Goal: Navigation & Orientation: Find specific page/section

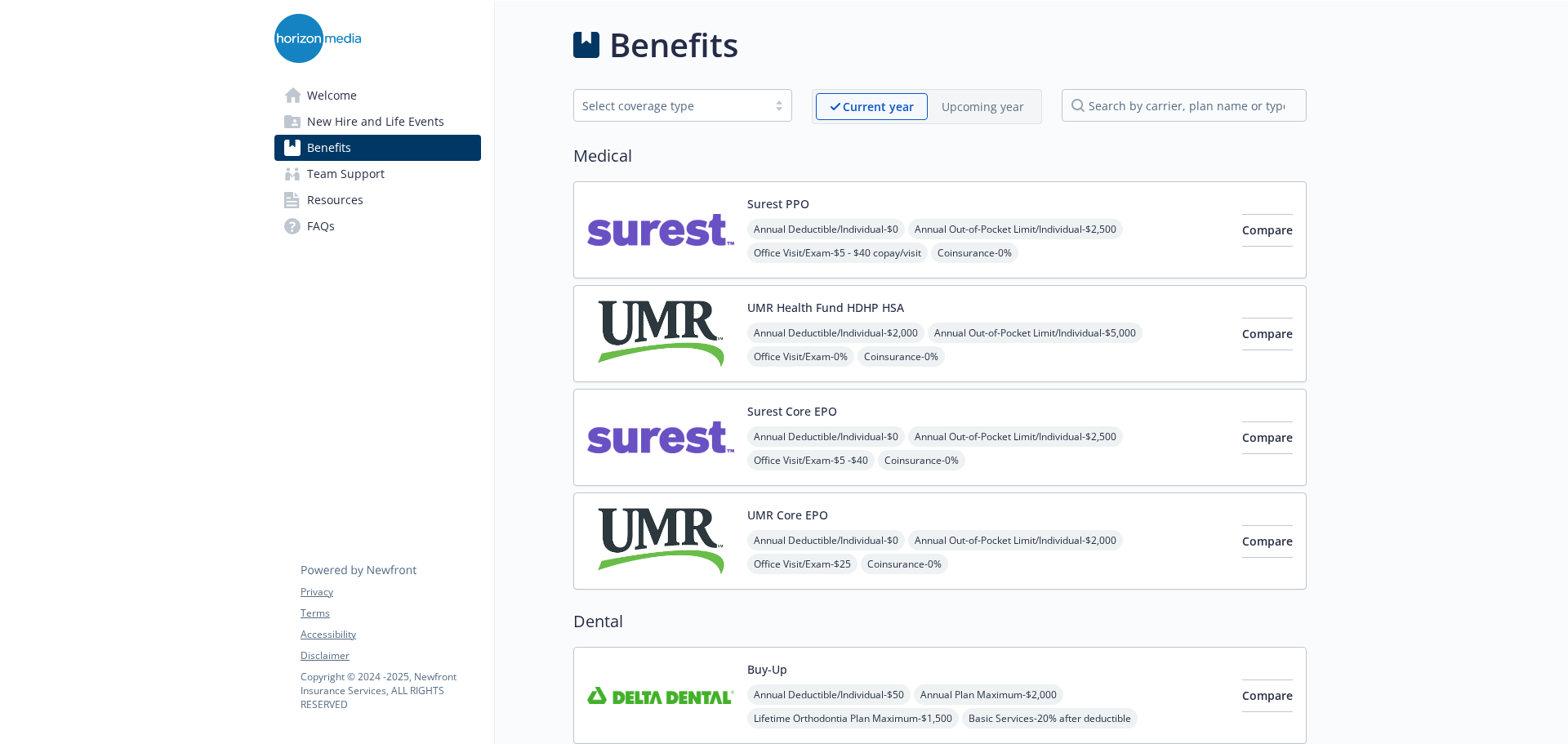
scroll to position [980, 0]
